Goal: Communication & Community: Connect with others

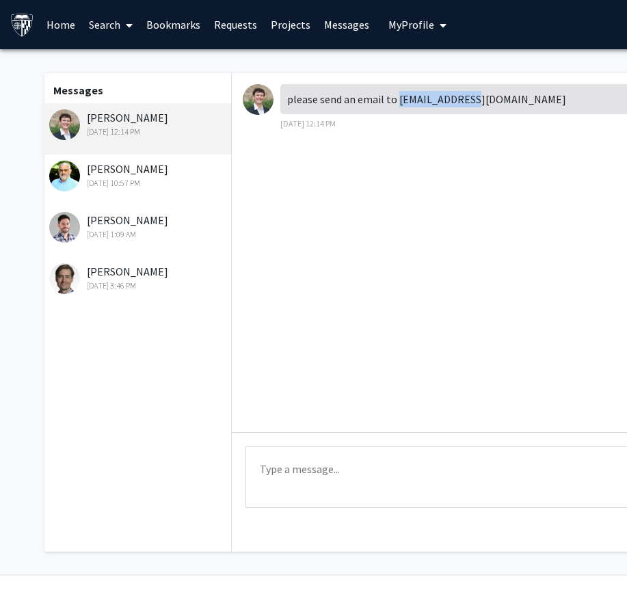
drag, startPoint x: 477, startPoint y: 100, endPoint x: 396, endPoint y: 104, distance: 80.7
click at [396, 104] on div "please send an email to [EMAIL_ADDRESS][DOMAIN_NAME]" at bounding box center [485, 99] width 410 height 30
copy div "[EMAIL_ADDRESS][DOMAIN_NAME]"
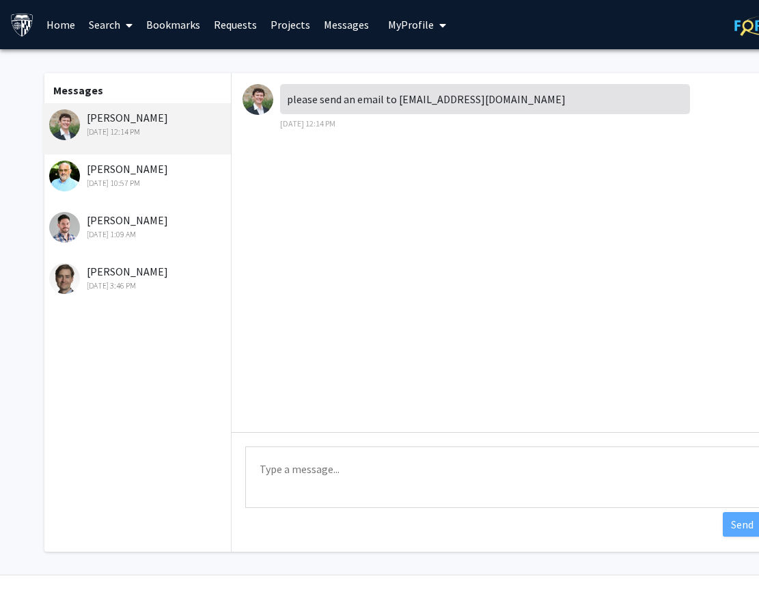
click at [426, 127] on div "please send an email to [EMAIL_ADDRESS][DOMAIN_NAME] [DATE] 12:14 PM" at bounding box center [485, 107] width 410 height 46
drag, startPoint x: 472, startPoint y: 100, endPoint x: 396, endPoint y: 94, distance: 76.2
click at [396, 94] on div "please send an email to [EMAIL_ADDRESS][DOMAIN_NAME]" at bounding box center [485, 99] width 410 height 30
copy div "[EMAIL_ADDRESS][DOMAIN_NAME]"
click at [454, 470] on textarea "Type a message" at bounding box center [503, 476] width 517 height 61
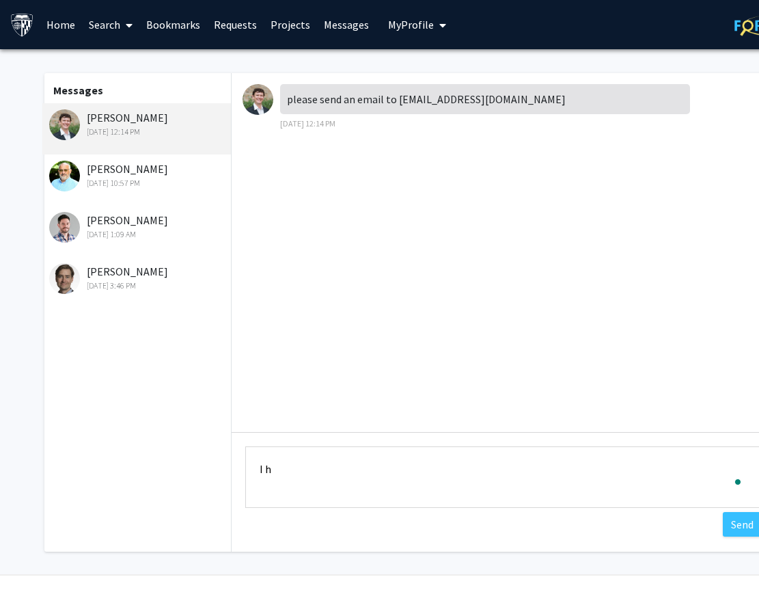
type textarea "I ha"
